Goal: Information Seeking & Learning: Understand process/instructions

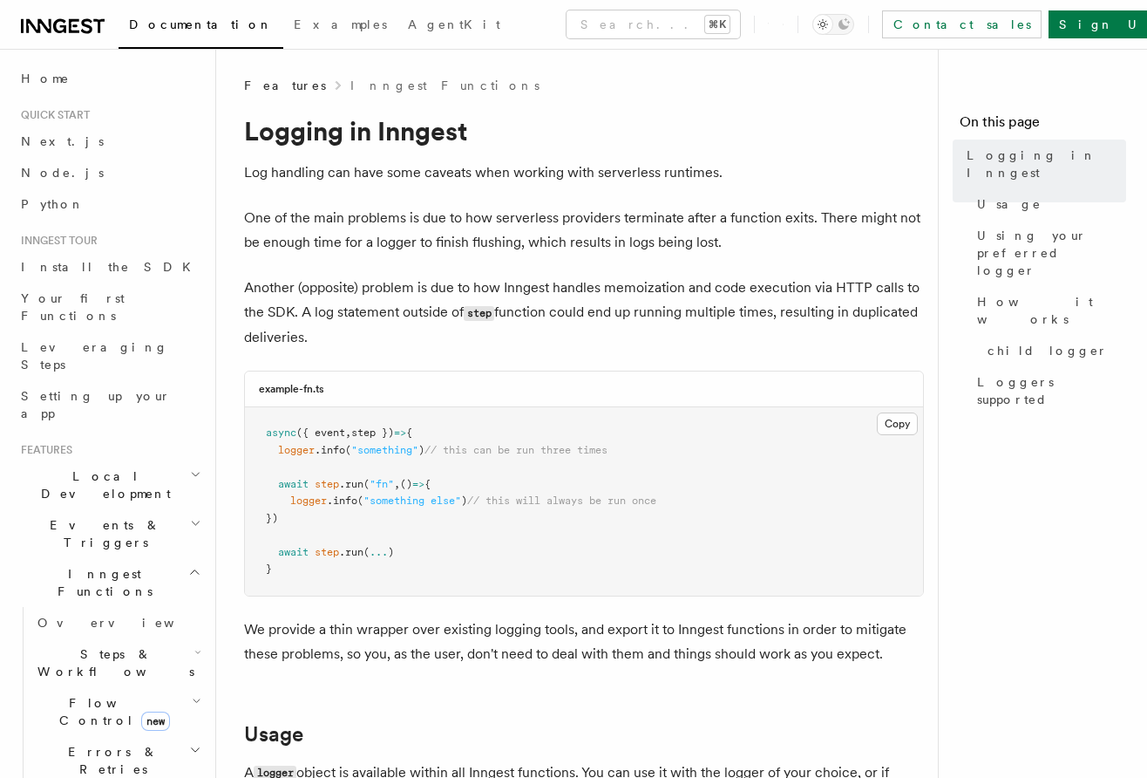
click at [419, 446] on span ""something"" at bounding box center [384, 450] width 67 height 12
click at [567, 450] on span "// this can be run three times" at bounding box center [516, 450] width 183 height 12
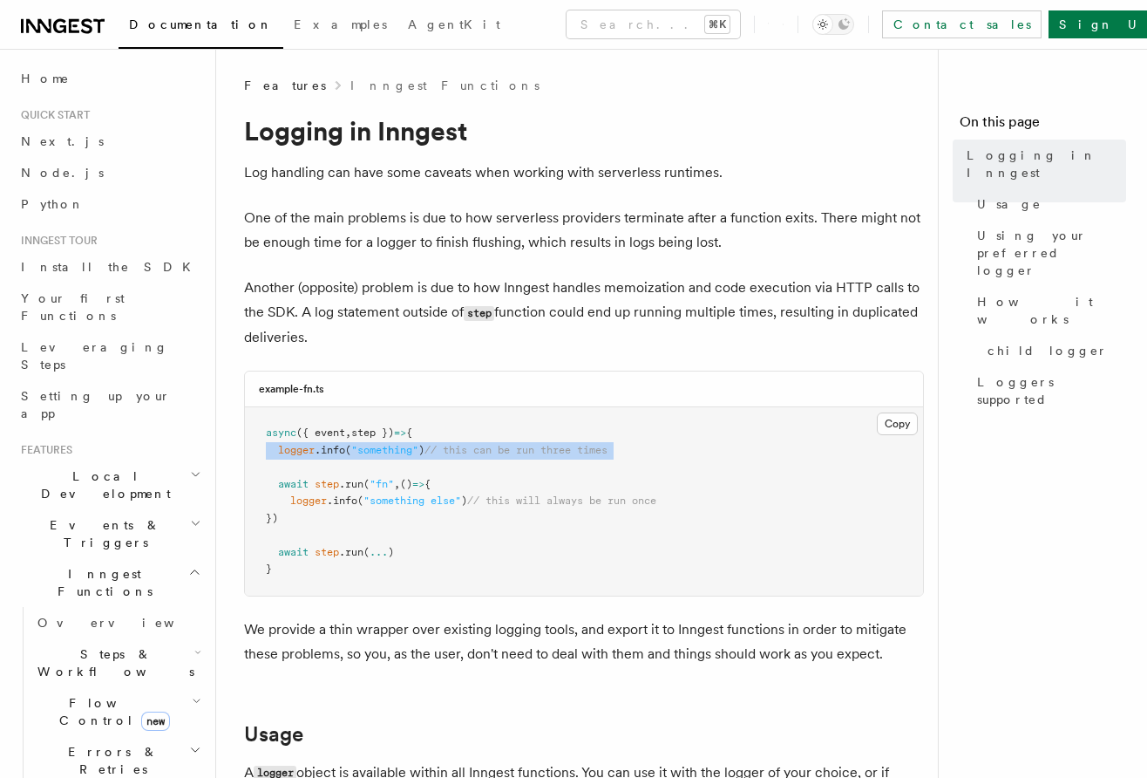
click at [567, 450] on span "// this can be run three times" at bounding box center [516, 450] width 183 height 12
click at [506, 495] on span "// this will always be run once" at bounding box center [561, 500] width 189 height 12
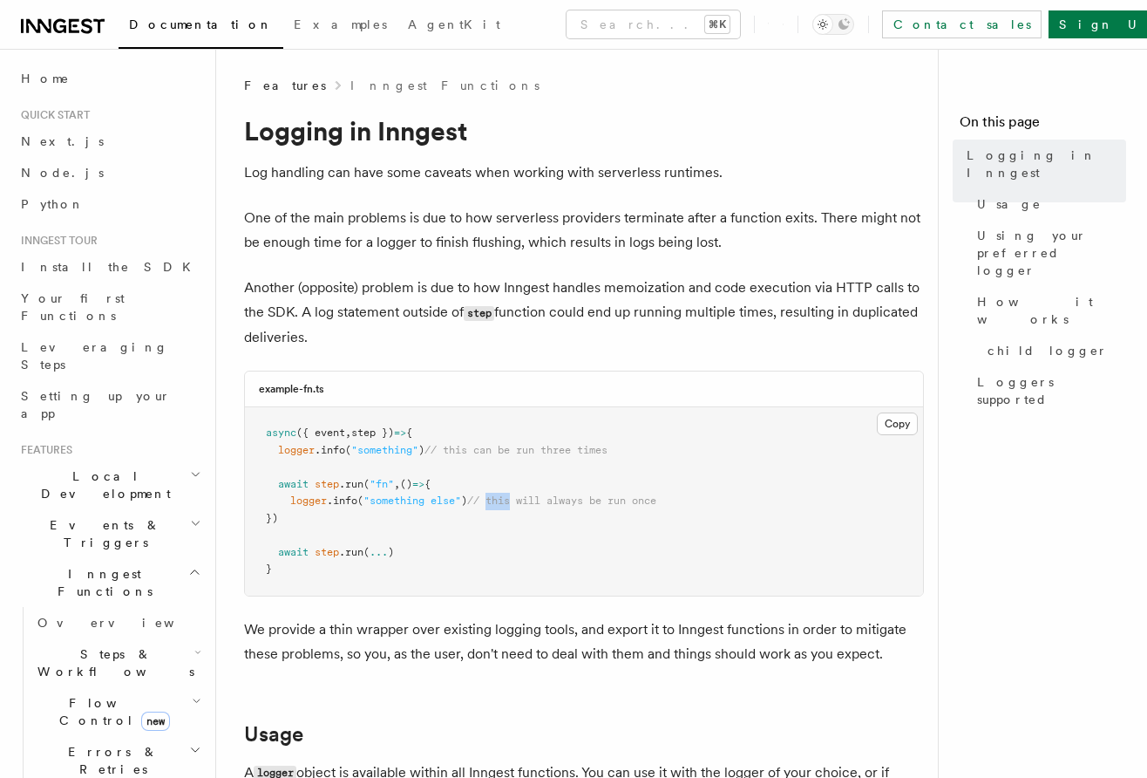
click at [506, 495] on span "// this will always be run once" at bounding box center [561, 500] width 189 height 12
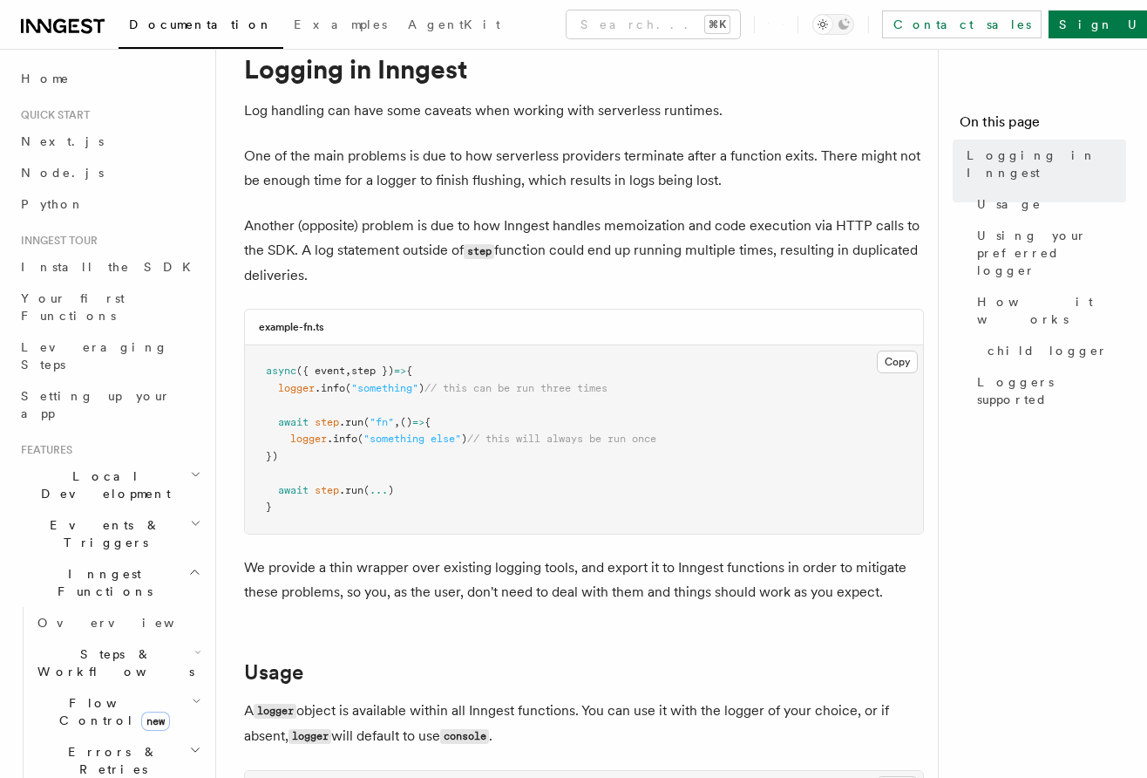
click at [417, 247] on p "Another (opposite) problem is due to how Inngest handles memoization and code e…" at bounding box center [584, 251] width 680 height 74
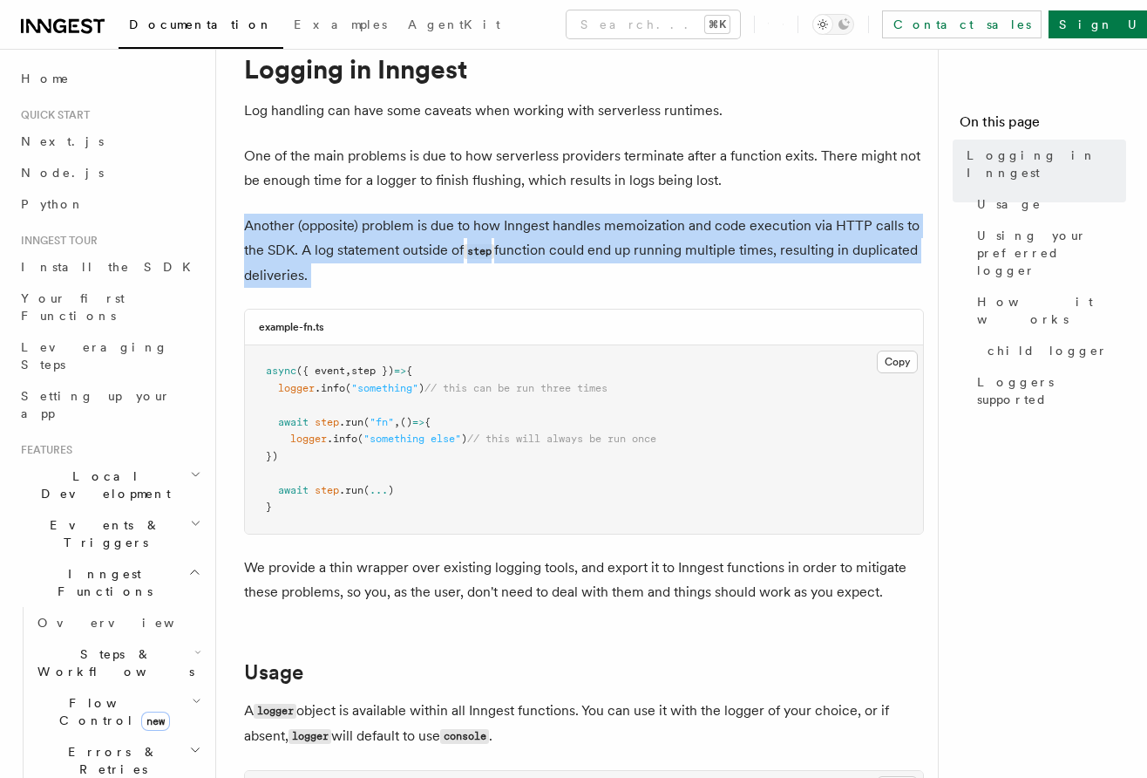
click at [417, 247] on p "Another (opposite) problem is due to how Inngest handles memoization and code e…" at bounding box center [584, 251] width 680 height 74
click at [425, 275] on p "Another (opposite) problem is due to how Inngest handles memoization and code e…" at bounding box center [584, 251] width 680 height 74
